Goal: Task Accomplishment & Management: Complete application form

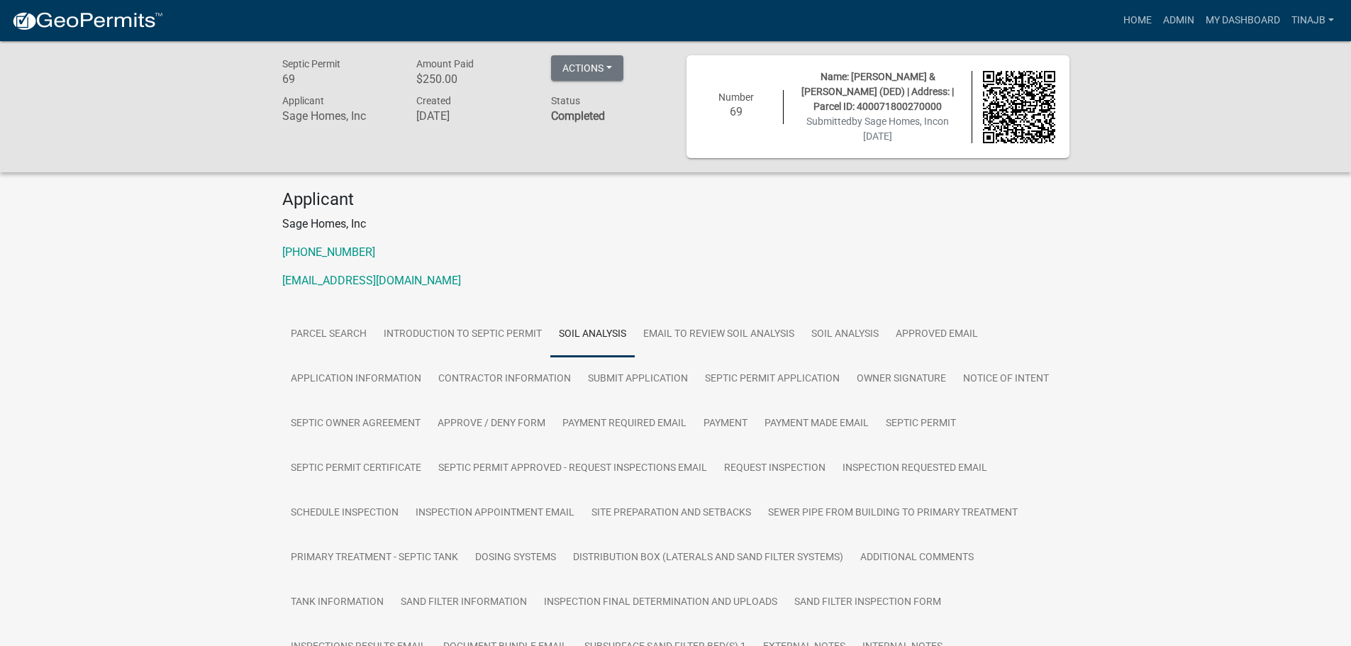
scroll to position [284, 0]
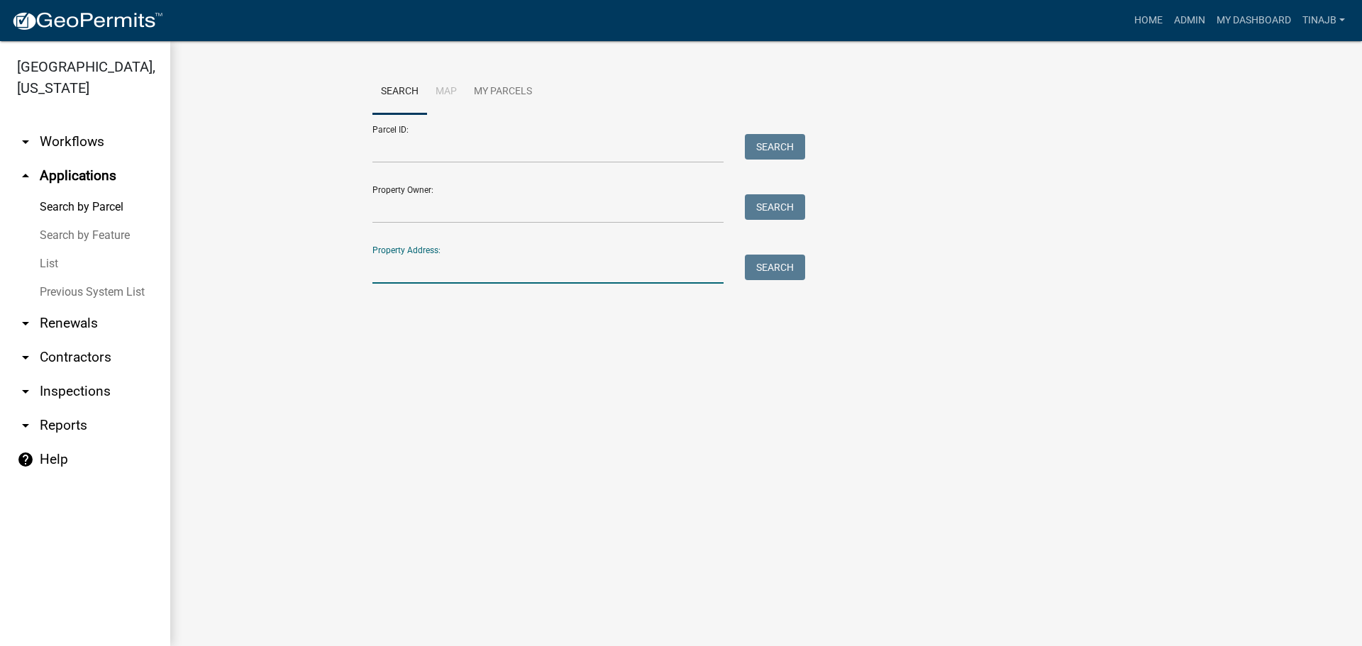
click at [417, 267] on input "Property Address:" at bounding box center [547, 269] width 351 height 29
type input "3113"
click at [771, 266] on button "Search" at bounding box center [775, 268] width 60 height 26
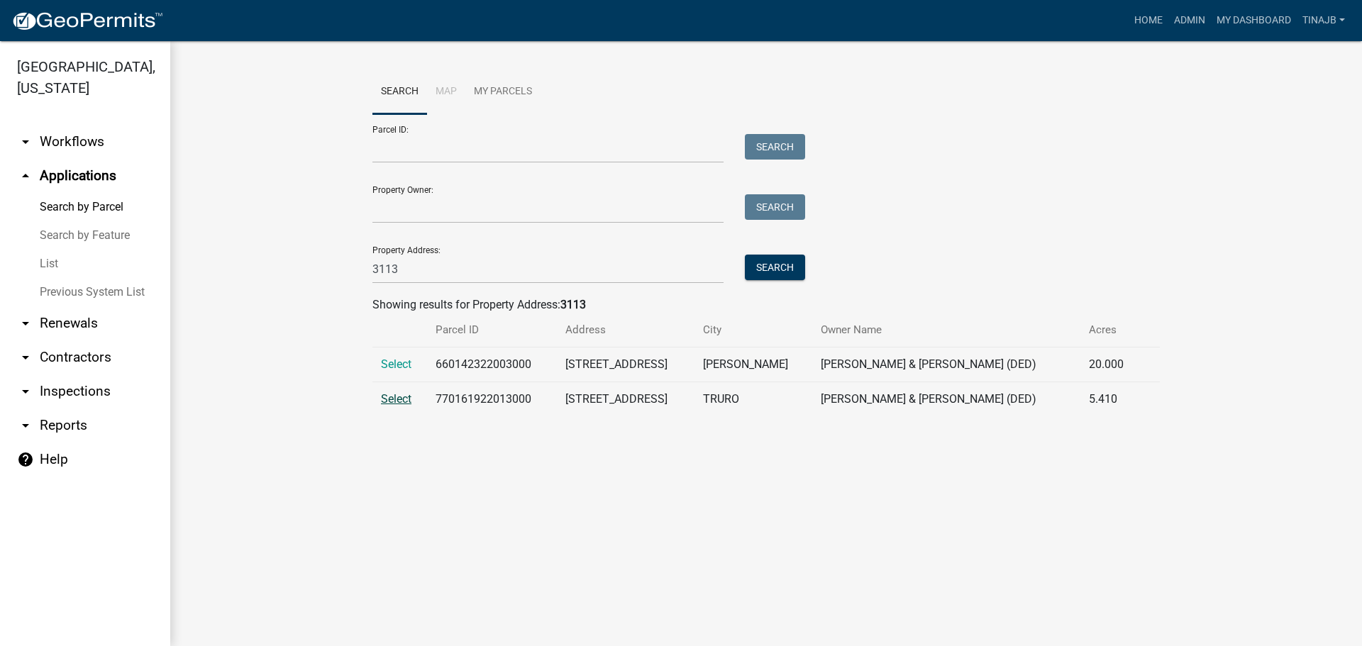
click at [389, 395] on span "Select" at bounding box center [396, 398] width 31 height 13
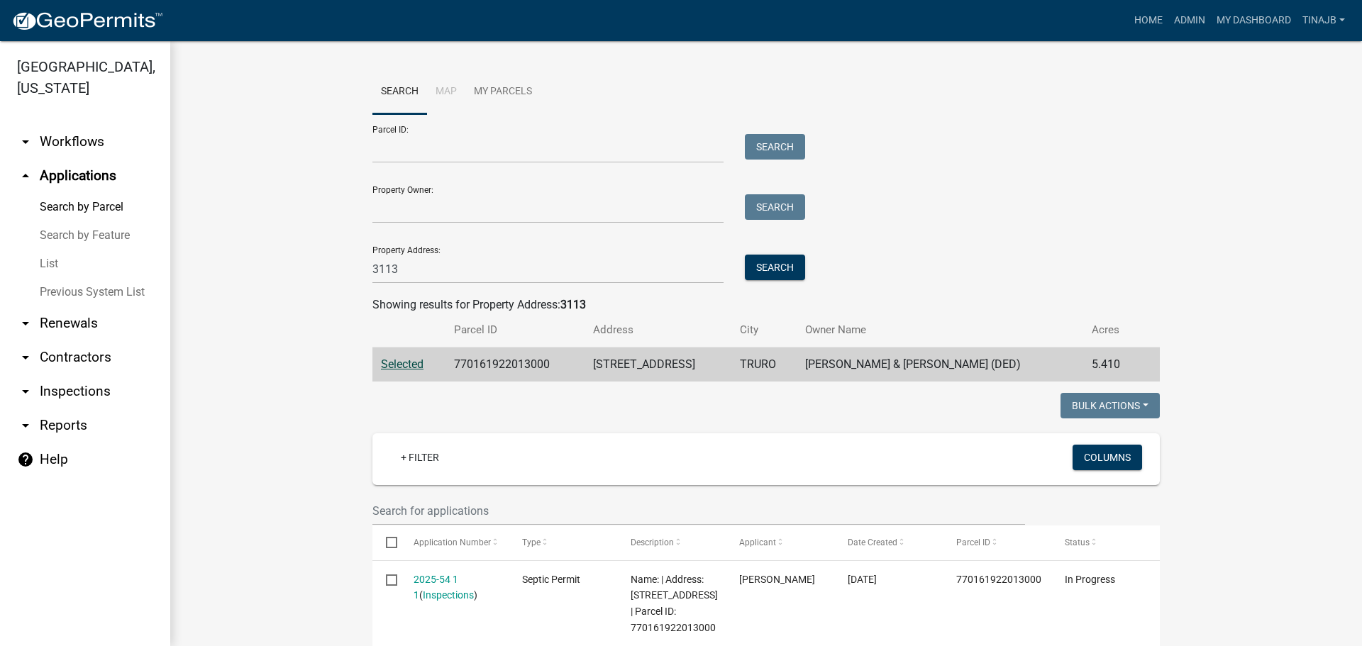
scroll to position [284, 0]
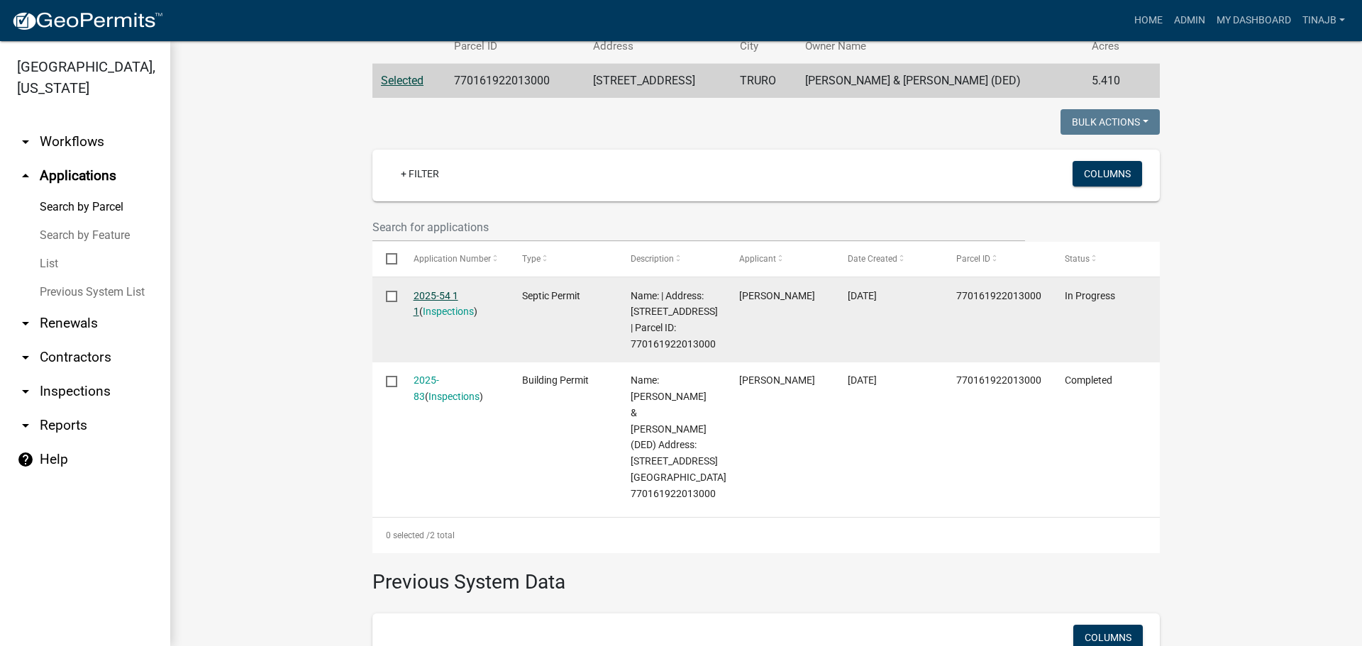
click at [420, 295] on link "2025-54 1 1" at bounding box center [436, 304] width 45 height 28
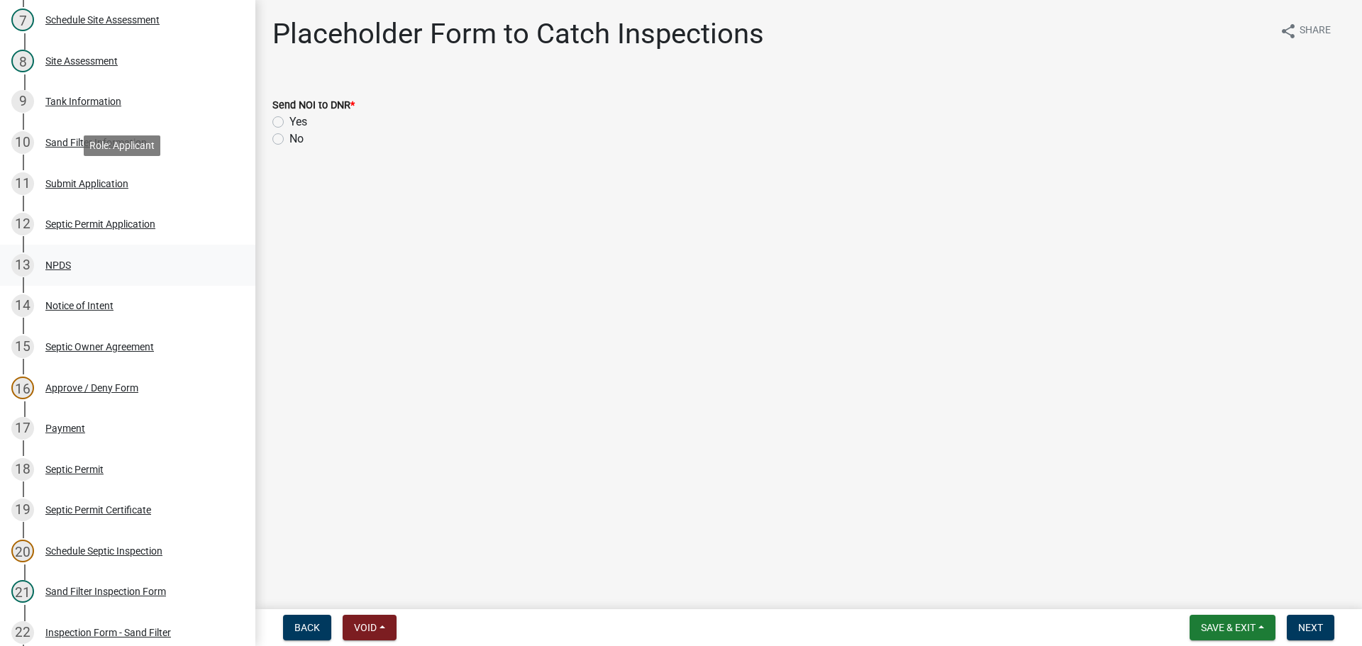
scroll to position [497, 0]
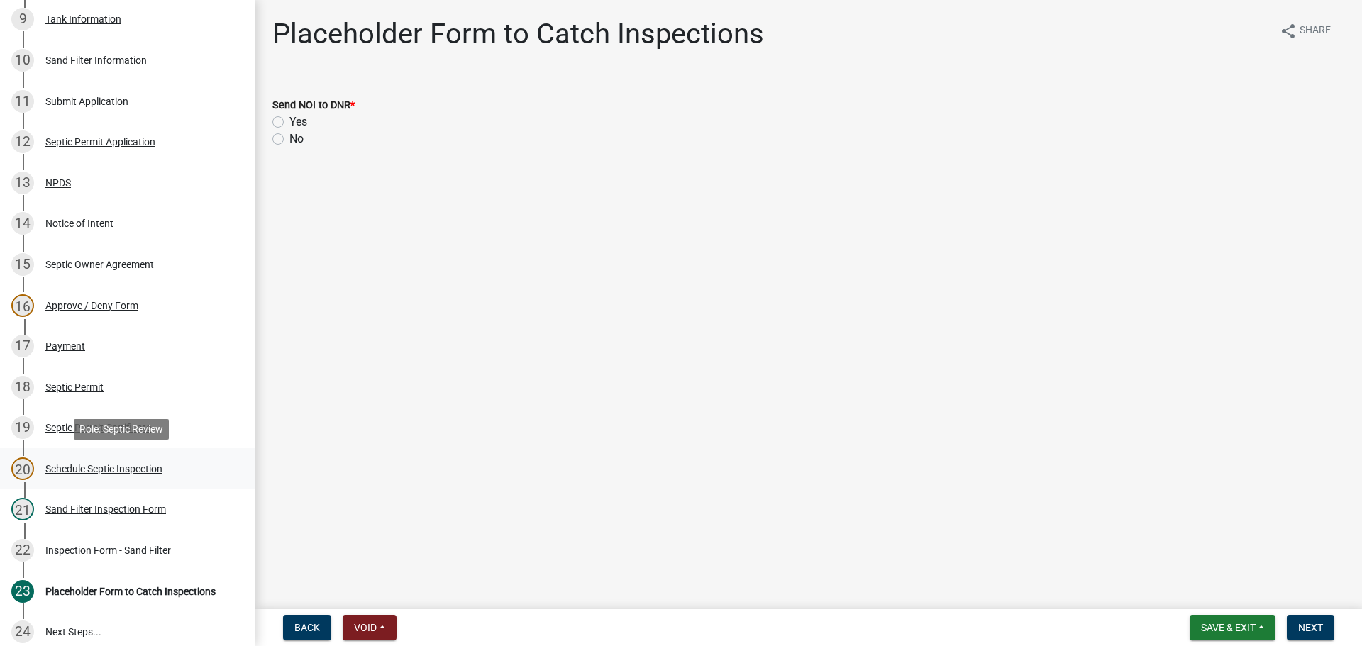
click at [114, 464] on div "Schedule Septic Inspection" at bounding box center [103, 469] width 117 height 10
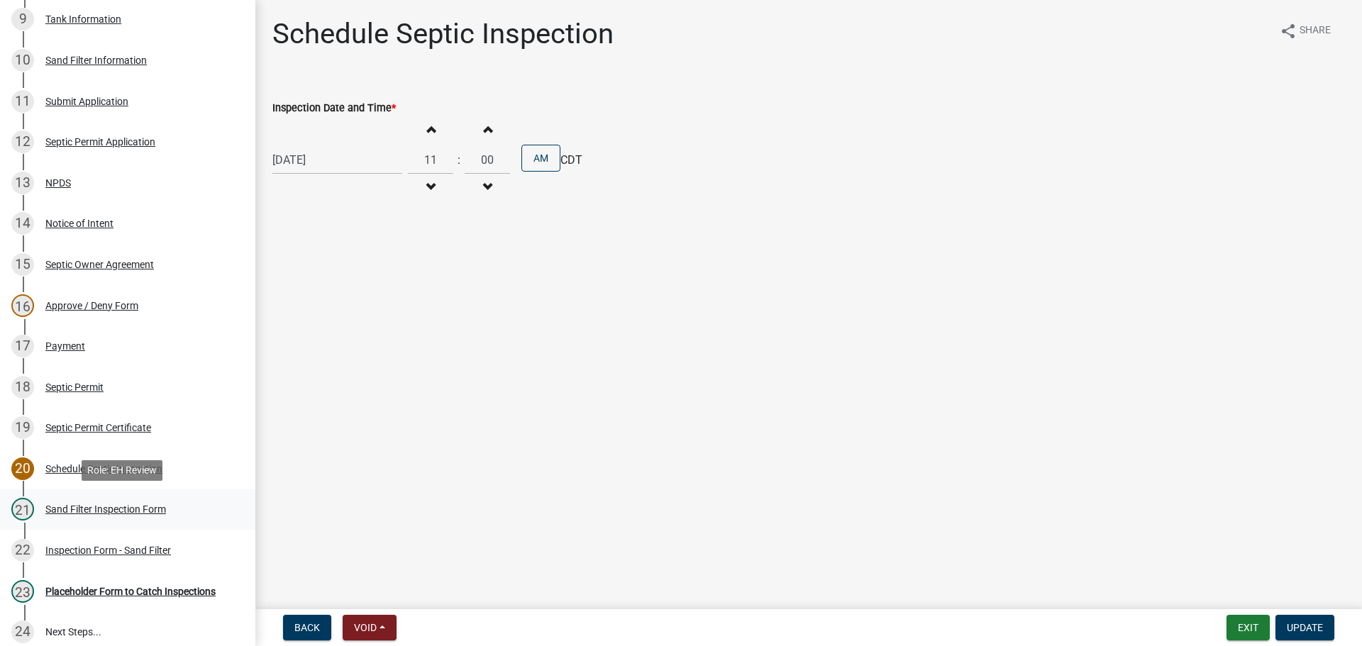
click at [128, 508] on div "Sand Filter Inspection Form" at bounding box center [105, 509] width 121 height 10
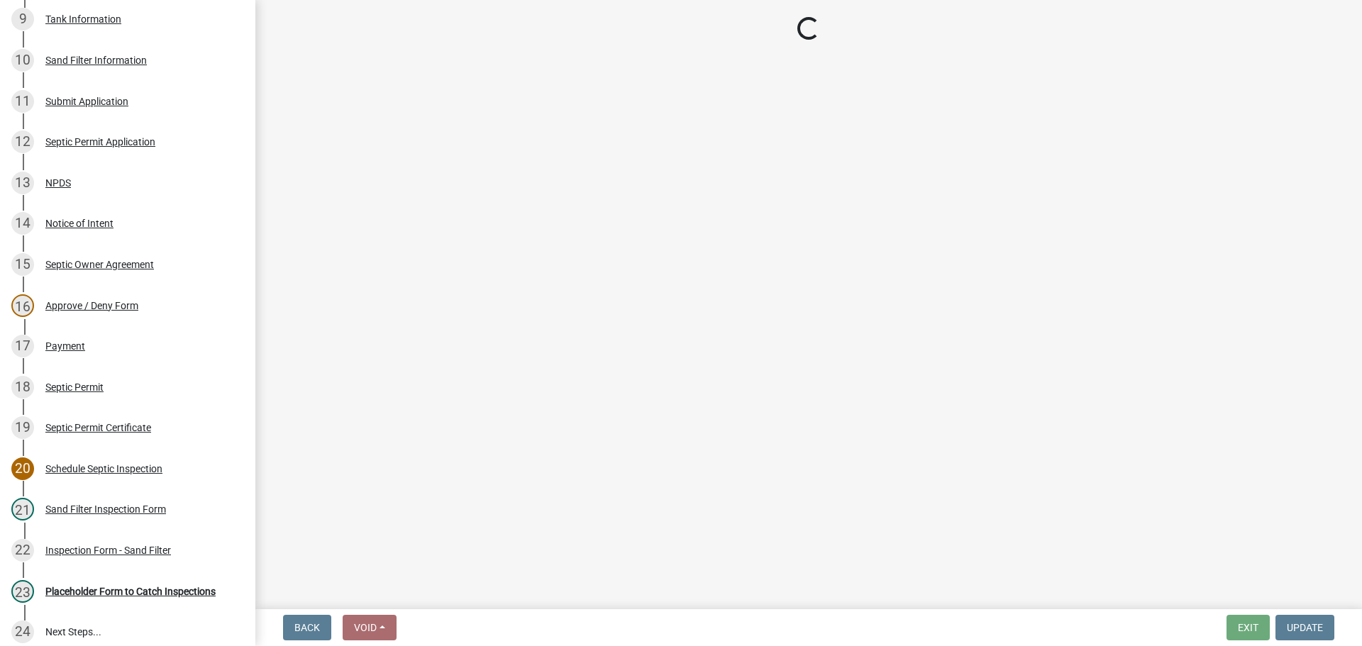
select select "ccc3feb4-466f-4227-91e9-914ee9242bae"
select select "dbe3a1b9-a4b3-48fa-b9c0-fee70399abae"
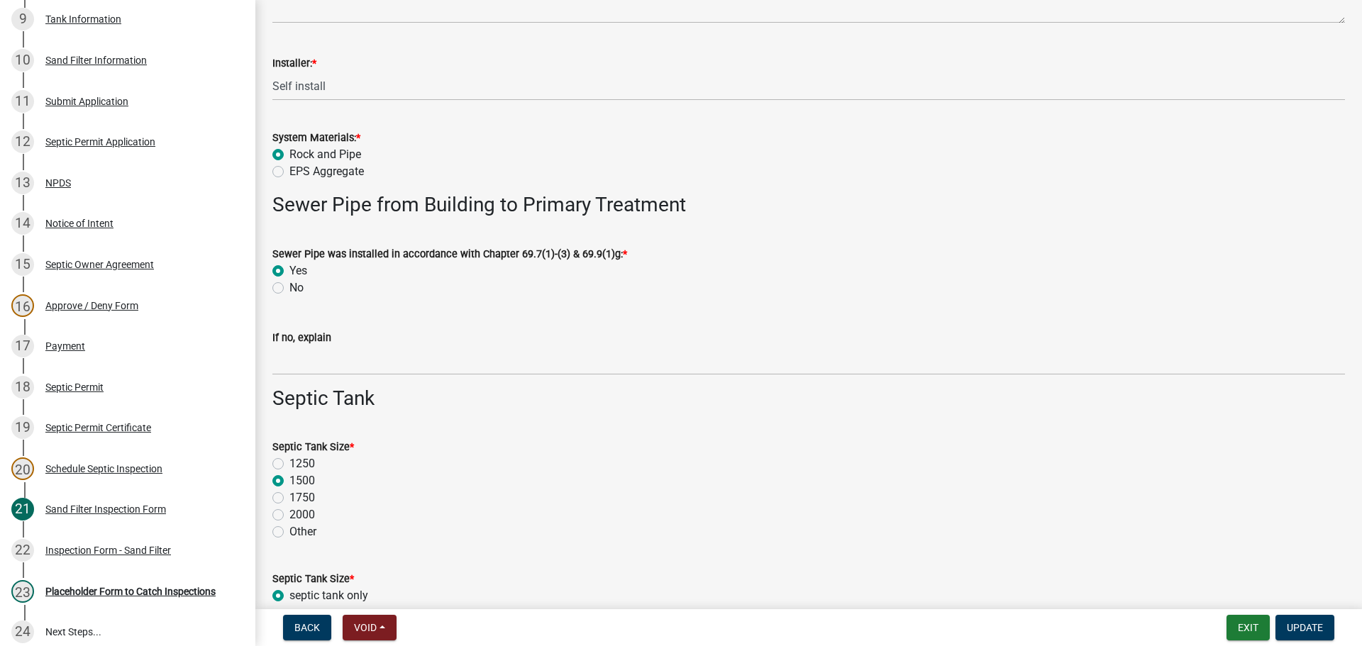
scroll to position [260, 0]
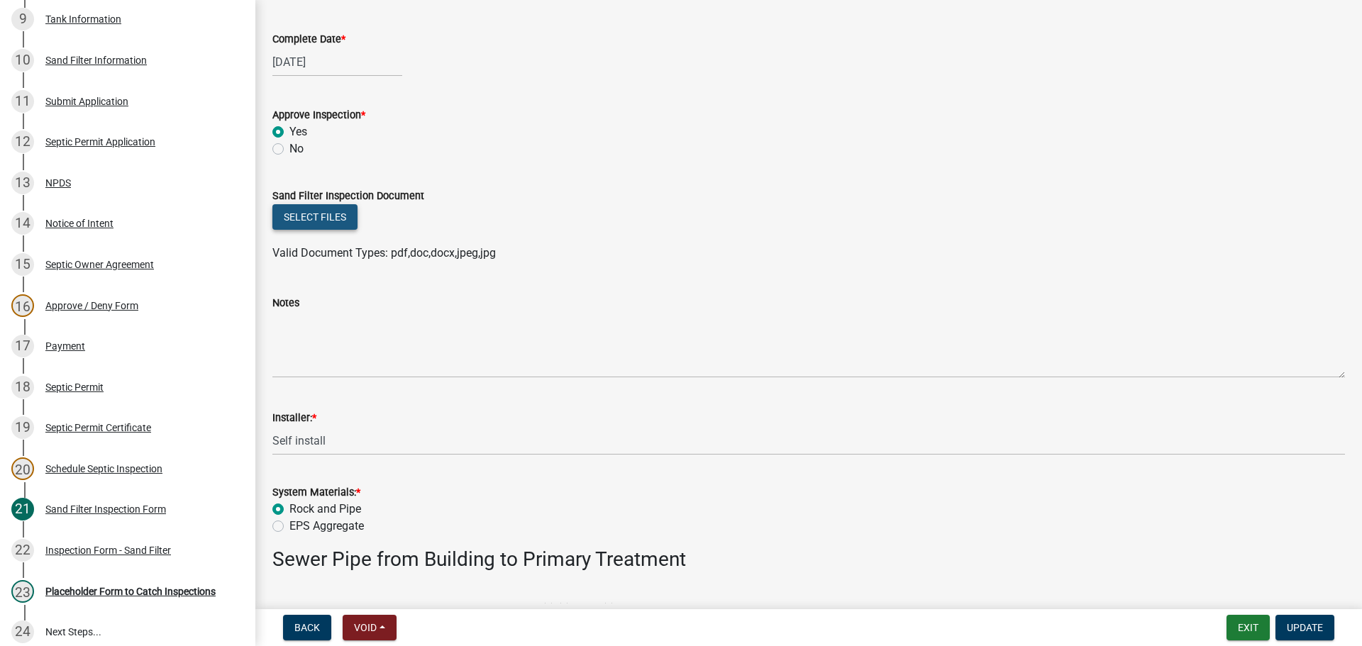
click at [333, 222] on button "Select files" at bounding box center [314, 217] width 85 height 26
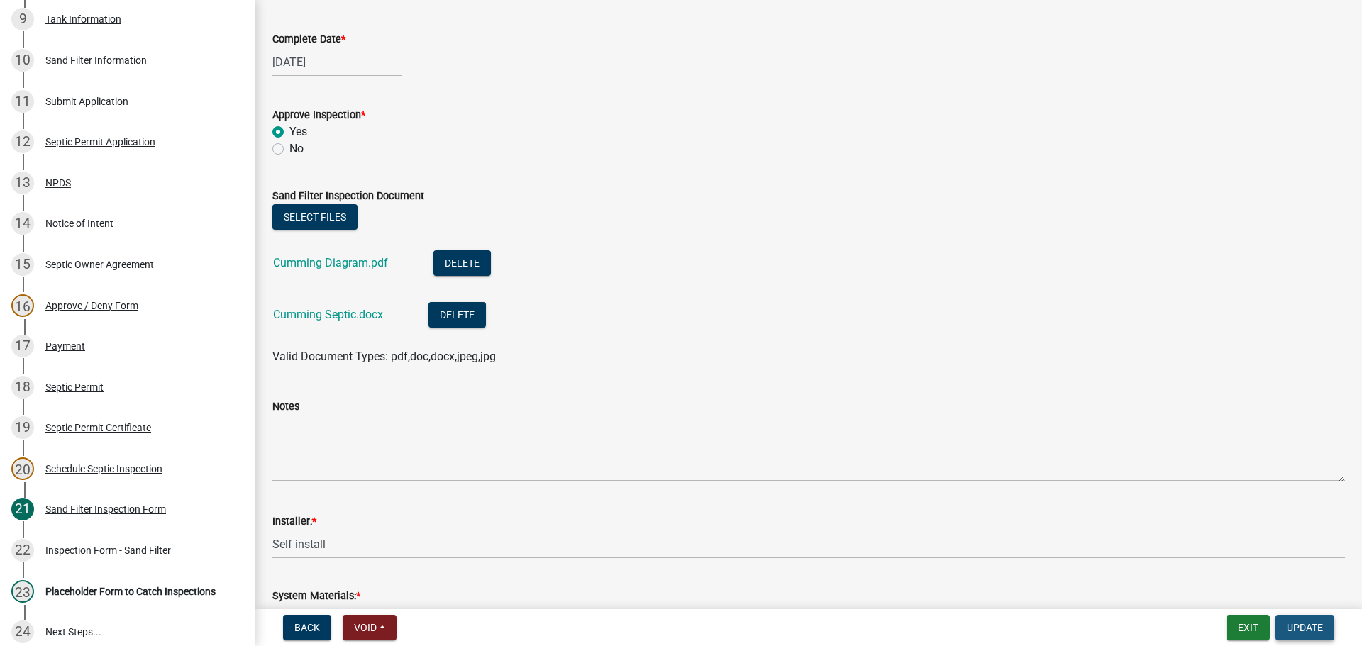
click at [1305, 632] on span "Update" at bounding box center [1305, 627] width 36 height 11
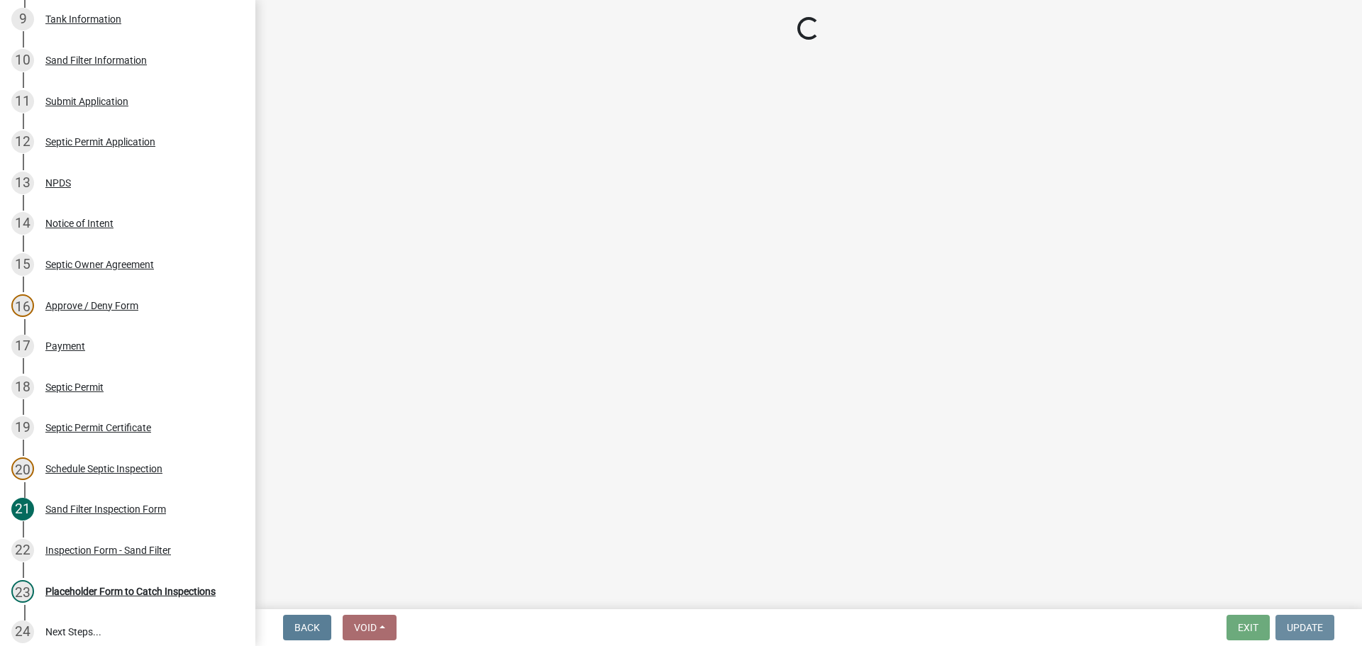
scroll to position [0, 0]
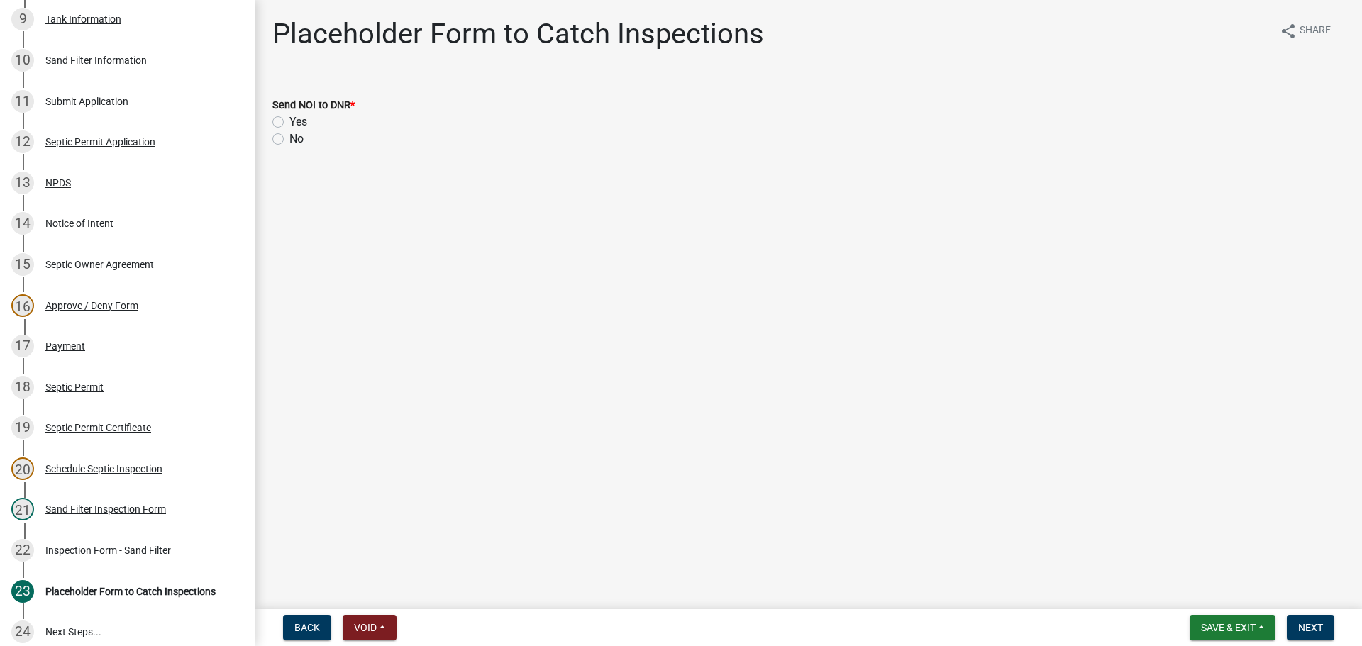
click at [289, 138] on label "No" at bounding box center [296, 139] width 14 height 17
click at [289, 138] on input "No" at bounding box center [293, 135] width 9 height 9
radio input "true"
click at [1325, 630] on button "Next" at bounding box center [1311, 628] width 48 height 26
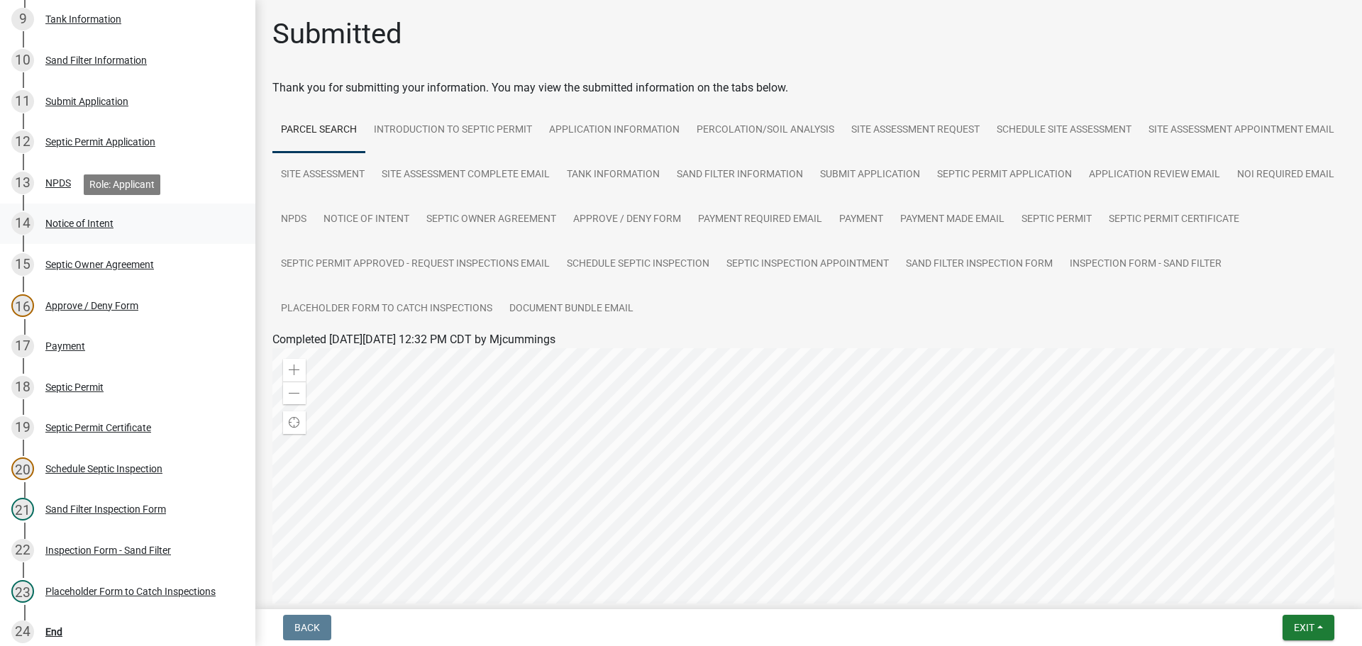
click at [69, 221] on div "Notice of Intent" at bounding box center [79, 224] width 68 height 10
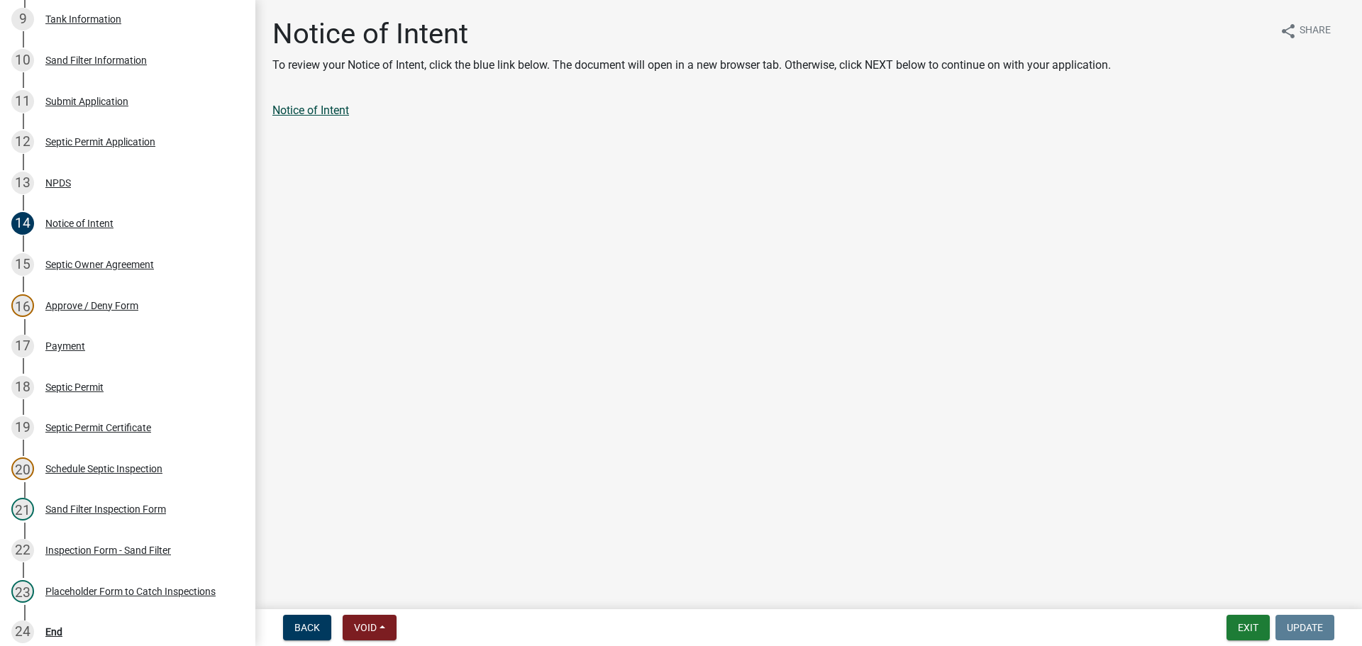
click at [320, 108] on link "Notice of Intent" at bounding box center [310, 110] width 77 height 13
click at [89, 261] on div "Septic Owner Agreement" at bounding box center [99, 265] width 109 height 10
click at [355, 114] on link "Septic Owner Agreement" at bounding box center [333, 110] width 123 height 13
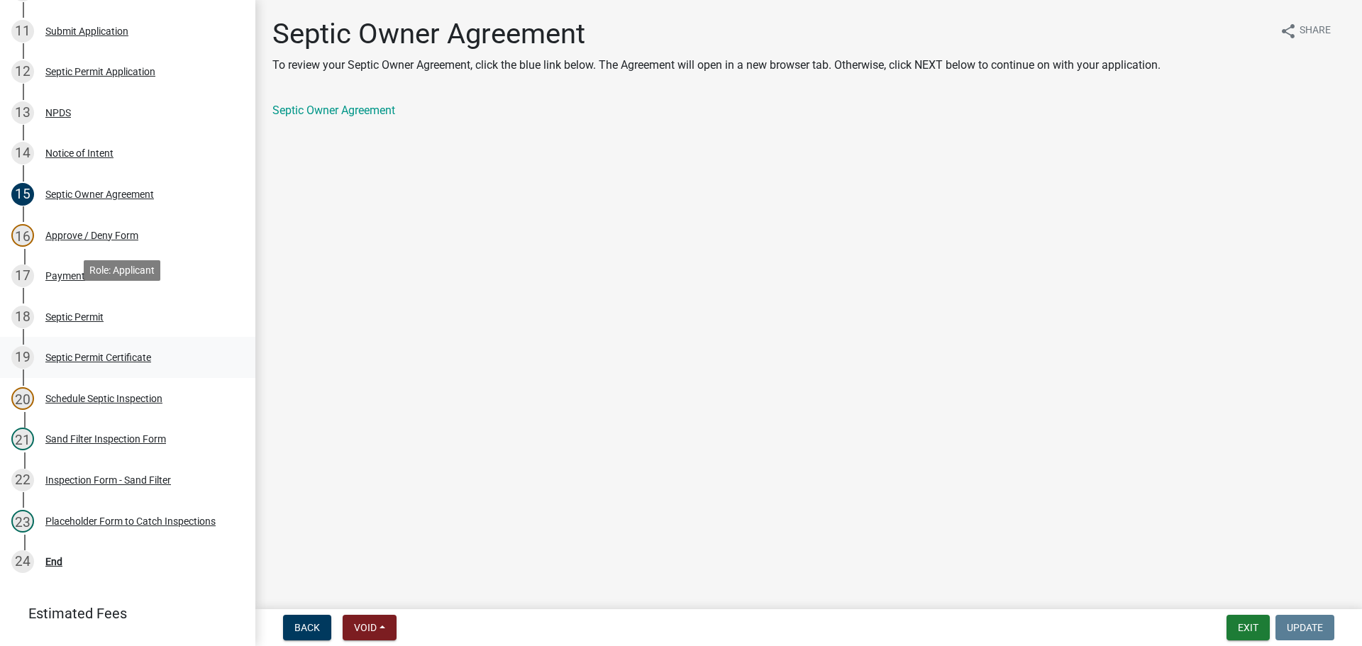
scroll to position [635, 0]
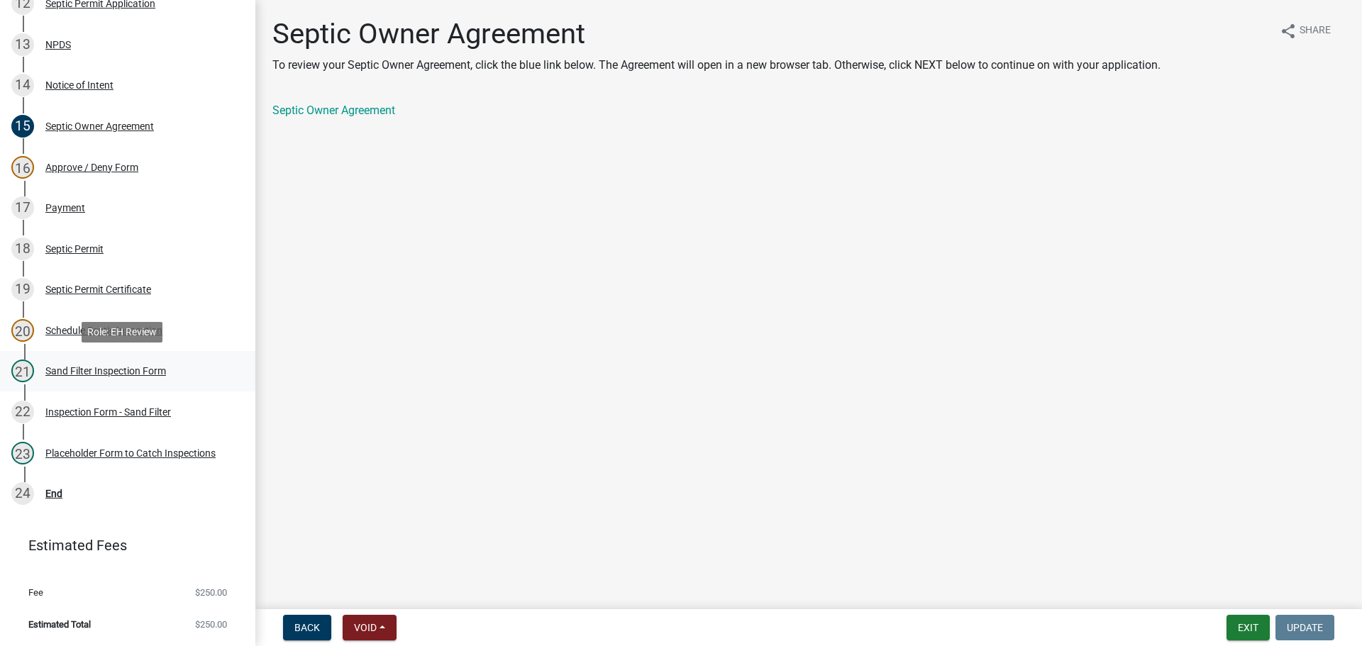
click at [132, 367] on div "Sand Filter Inspection Form" at bounding box center [105, 371] width 121 height 10
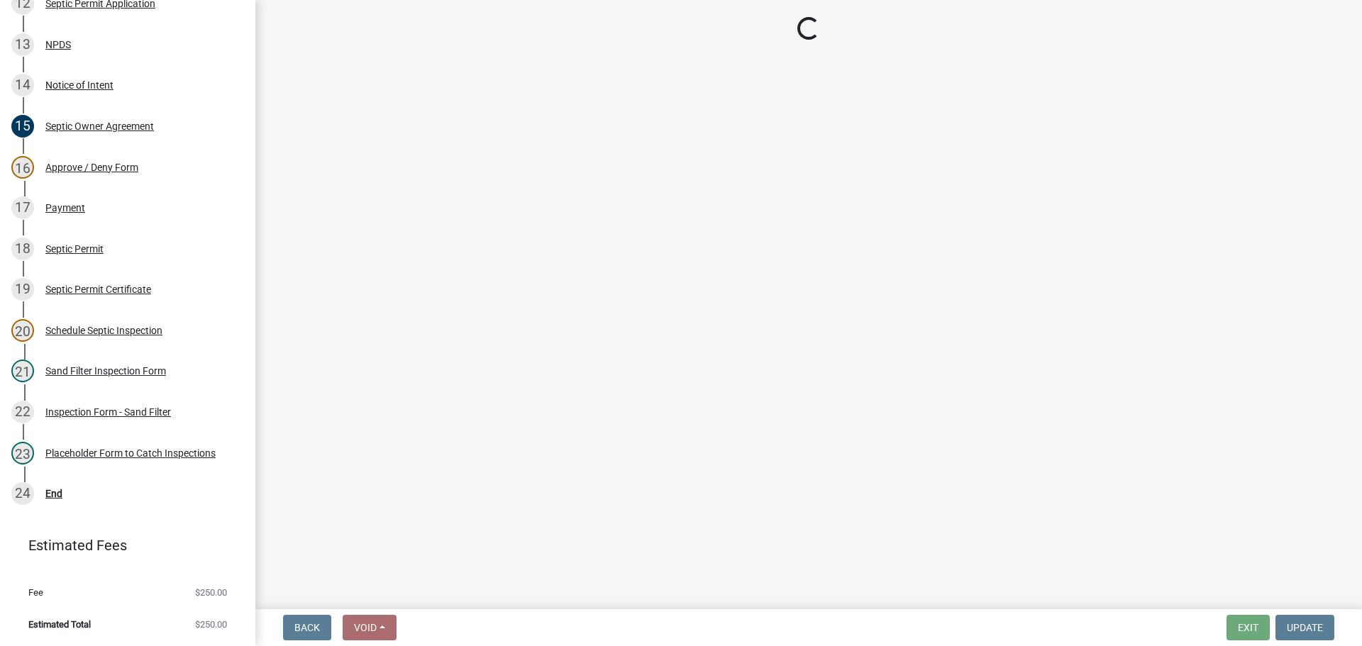
select select "ccc3feb4-466f-4227-91e9-914ee9242bae"
select select "dbe3a1b9-a4b3-48fa-b9c0-fee70399abae"
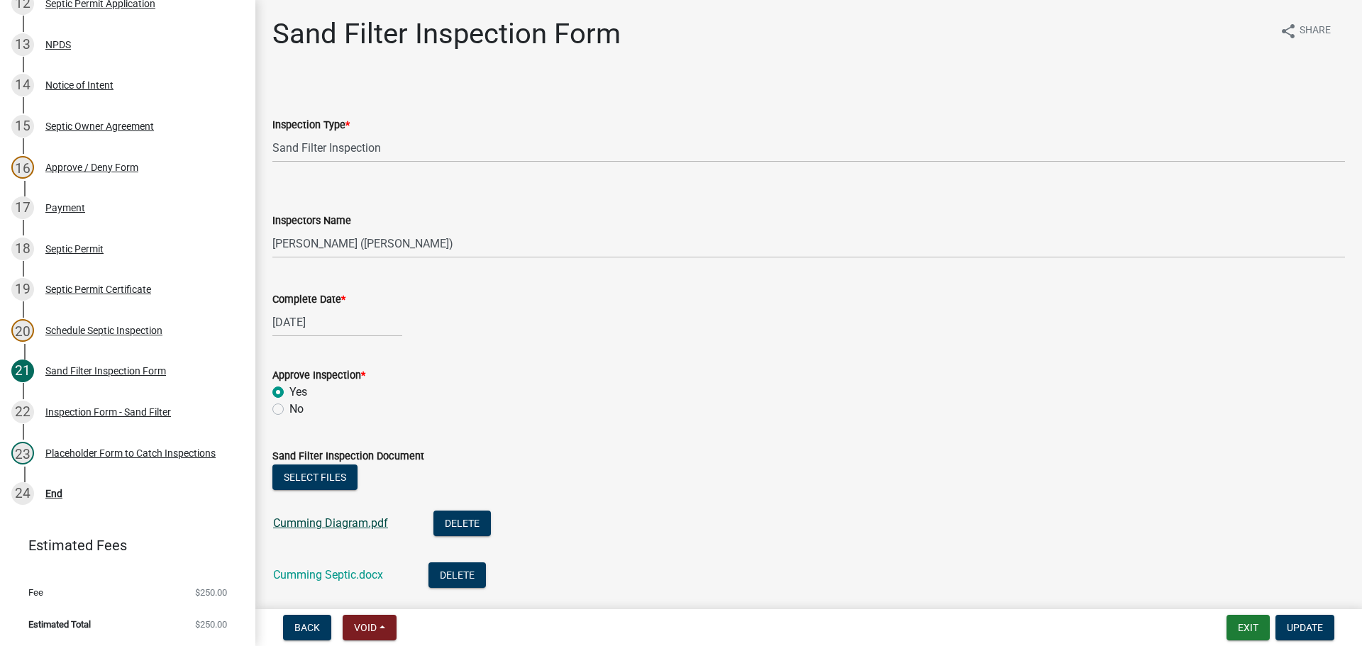
click at [312, 522] on link "Cumming Diagram.pdf" at bounding box center [330, 522] width 115 height 13
click at [290, 569] on link "Cumming Septic.docx" at bounding box center [328, 574] width 110 height 13
click at [51, 497] on div "End" at bounding box center [53, 494] width 17 height 10
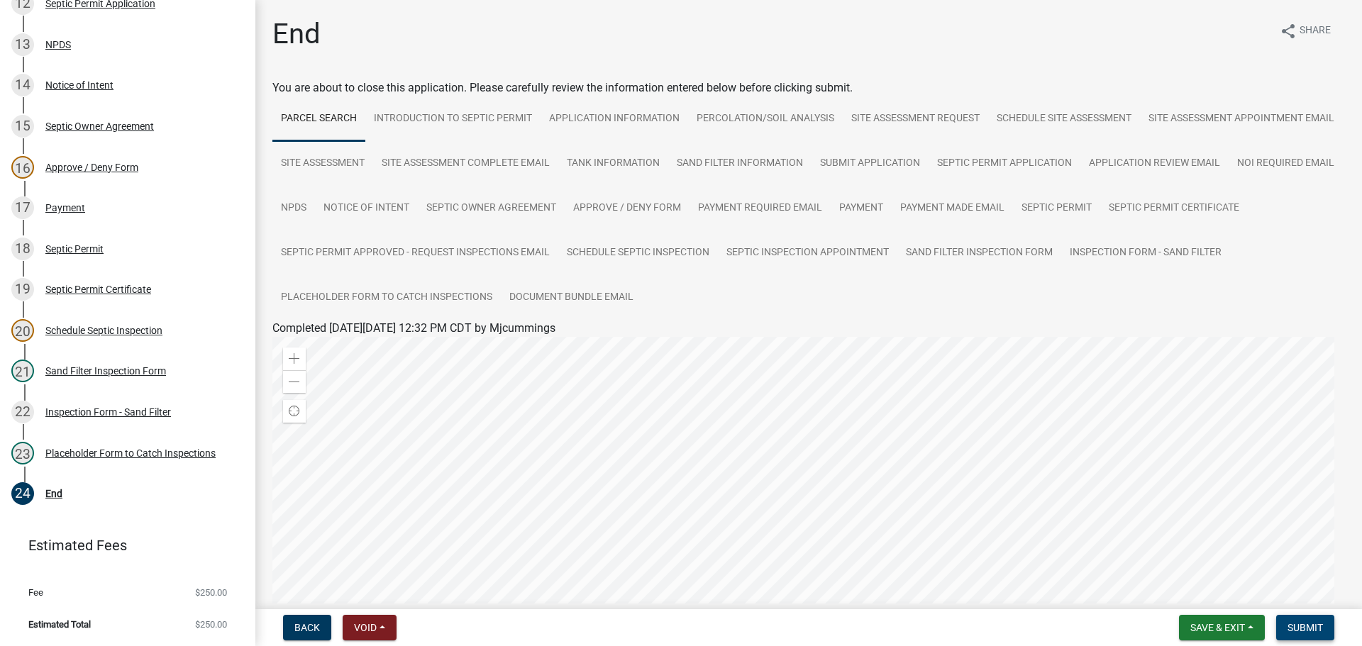
click at [1295, 626] on span "Submit" at bounding box center [1305, 627] width 35 height 11
